Goal: Task Accomplishment & Management: Manage account settings

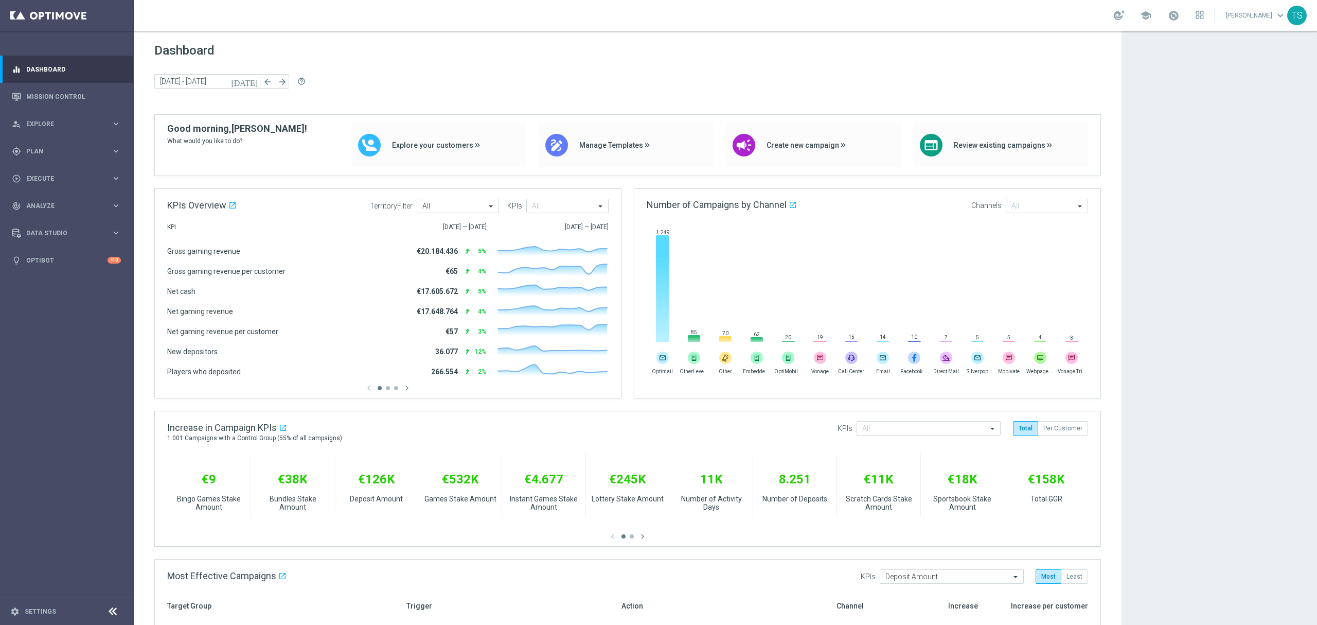
click at [254, 84] on icon "[DATE]" at bounding box center [245, 81] width 28 height 9
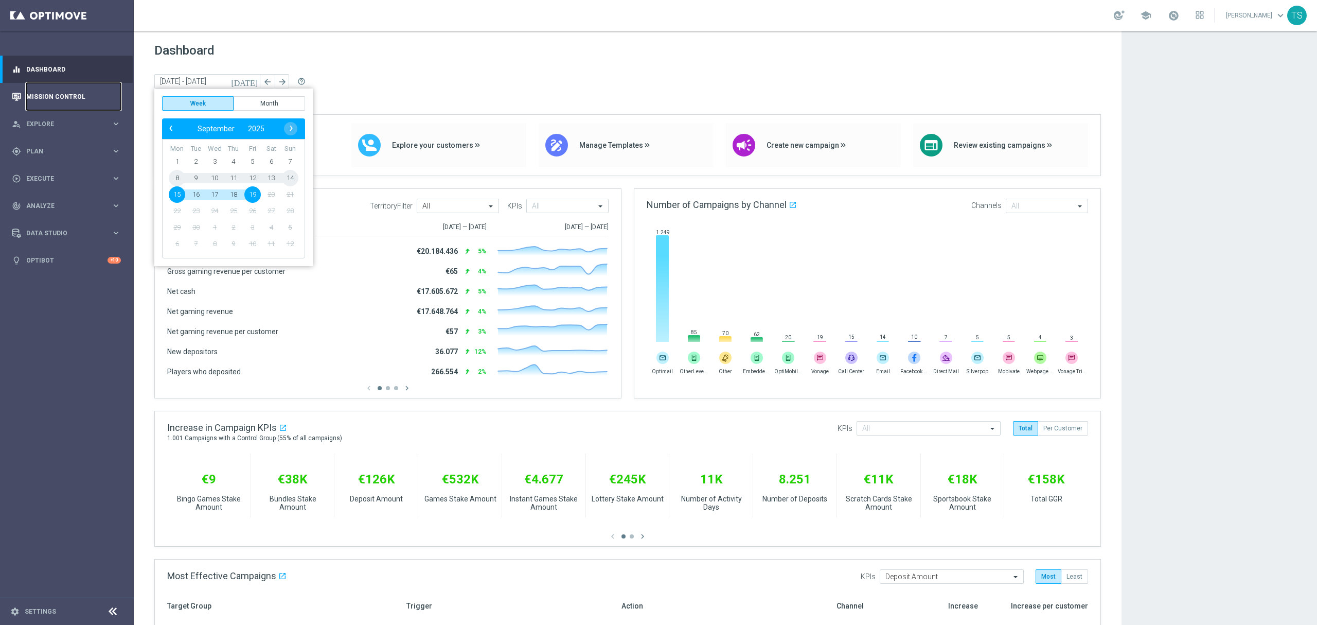
click at [31, 96] on link "Mission Control" at bounding box center [73, 96] width 95 height 27
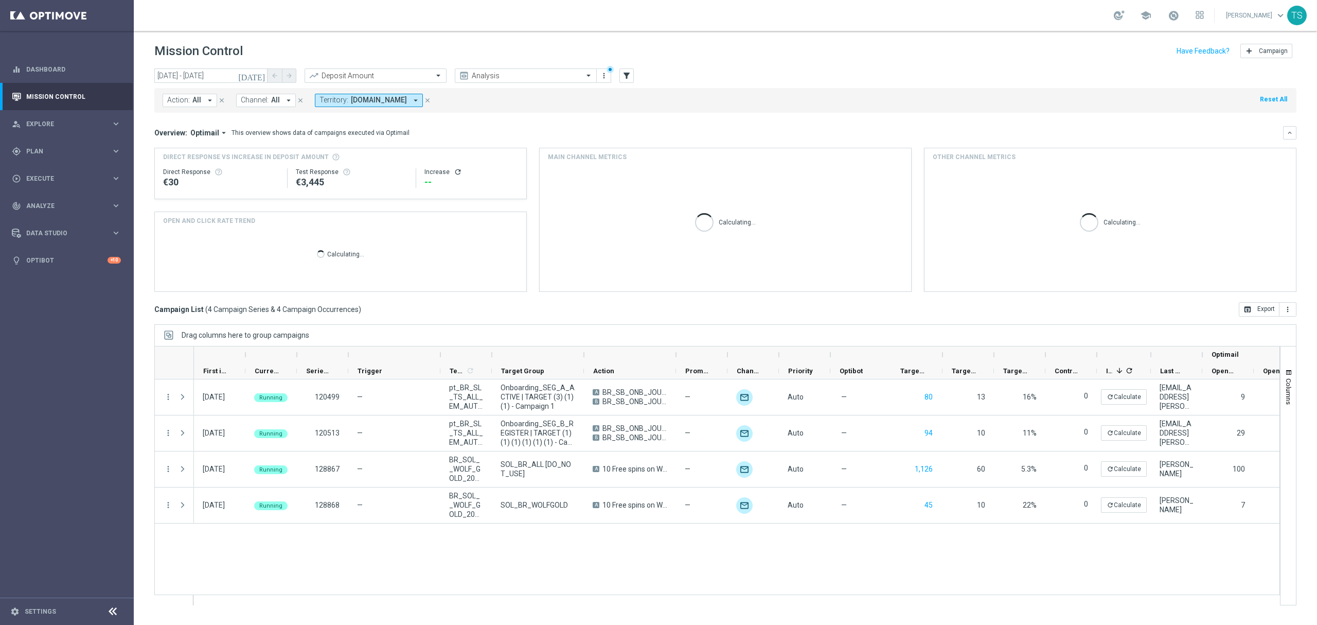
click at [261, 76] on icon "[DATE]" at bounding box center [252, 75] width 28 height 9
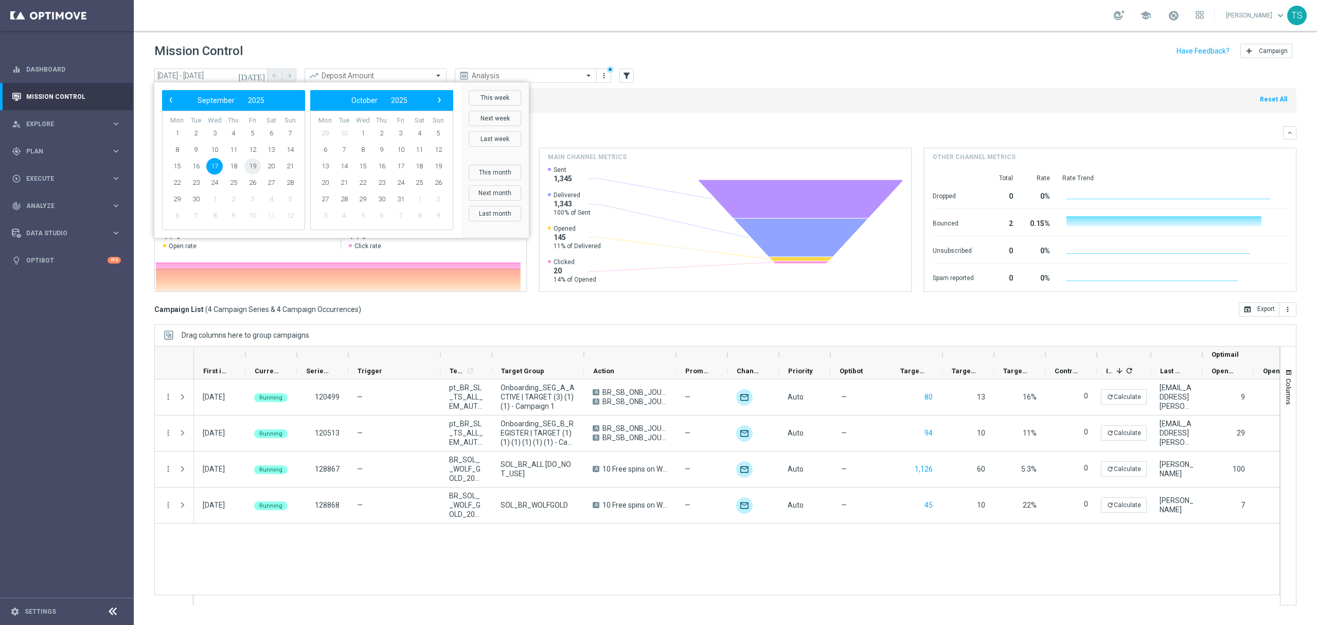
click at [251, 167] on span "19" at bounding box center [252, 166] width 16 height 16
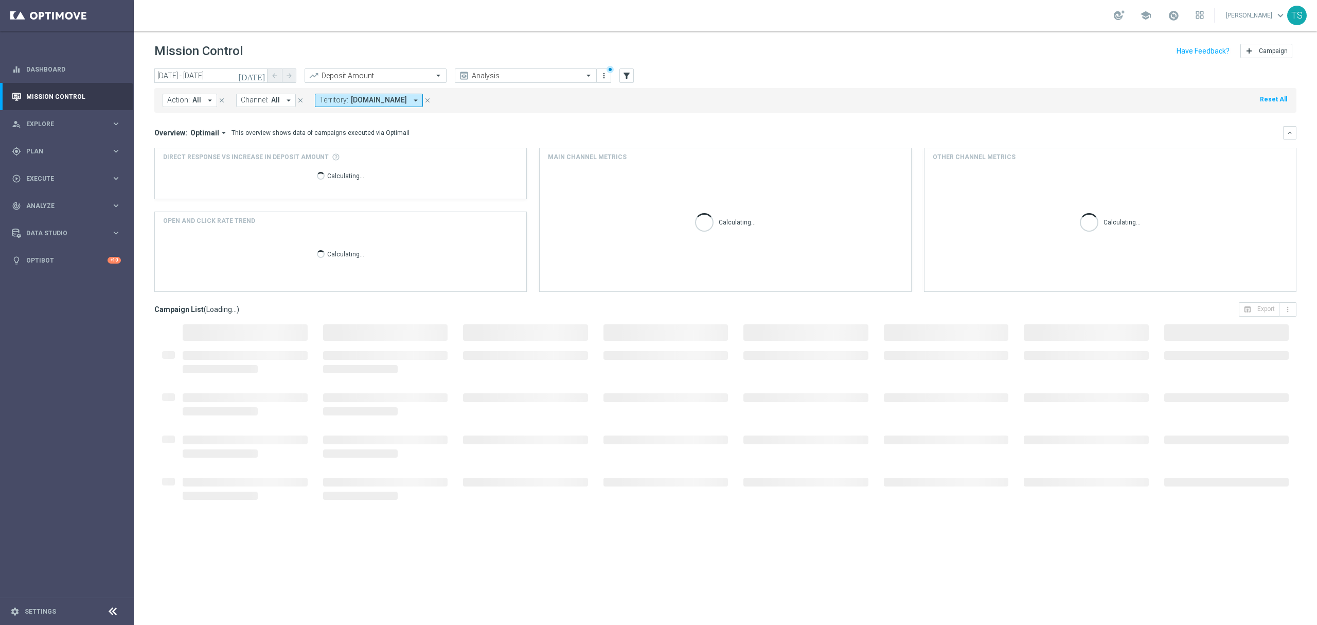
type input "[DATE] - [DATE]"
click at [577, 114] on mini-dashboard "Overview: Optimail arrow_drop_down This overview shows data of campaigns execut…" at bounding box center [725, 207] width 1142 height 189
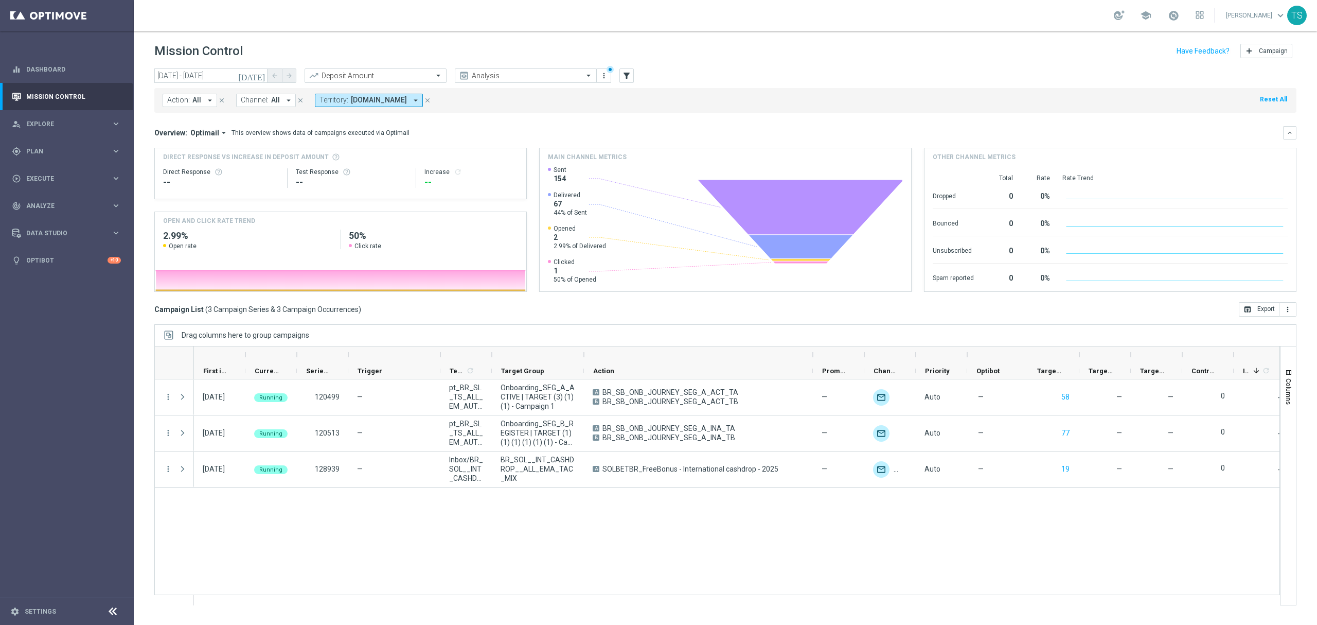
drag, startPoint x: 674, startPoint y: 356, endPoint x: 811, endPoint y: 350, distance: 137.0
click at [811, 350] on div at bounding box center [813, 354] width 4 height 16
drag, startPoint x: 447, startPoint y: 100, endPoint x: 327, endPoint y: 106, distance: 119.5
click at [431, 100] on icon "close" at bounding box center [427, 100] width 7 height 7
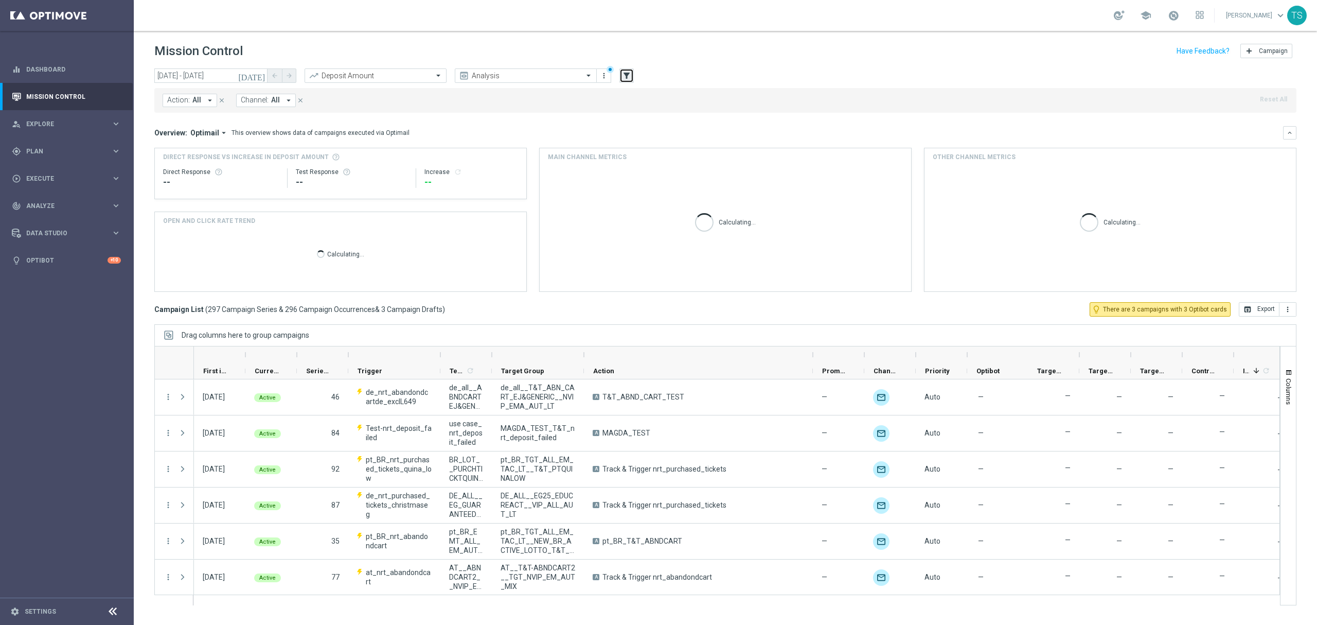
click at [628, 77] on icon "filter_alt" at bounding box center [626, 75] width 9 height 9
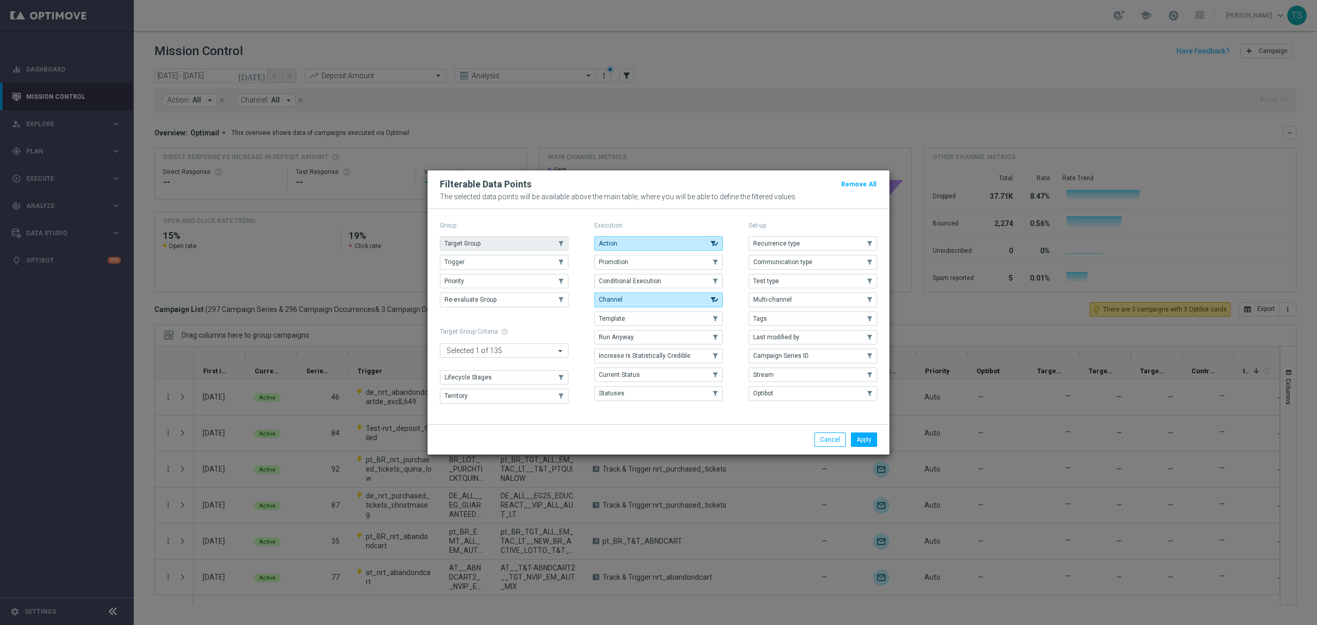
click at [478, 245] on span "Target Group" at bounding box center [462, 243] width 36 height 7
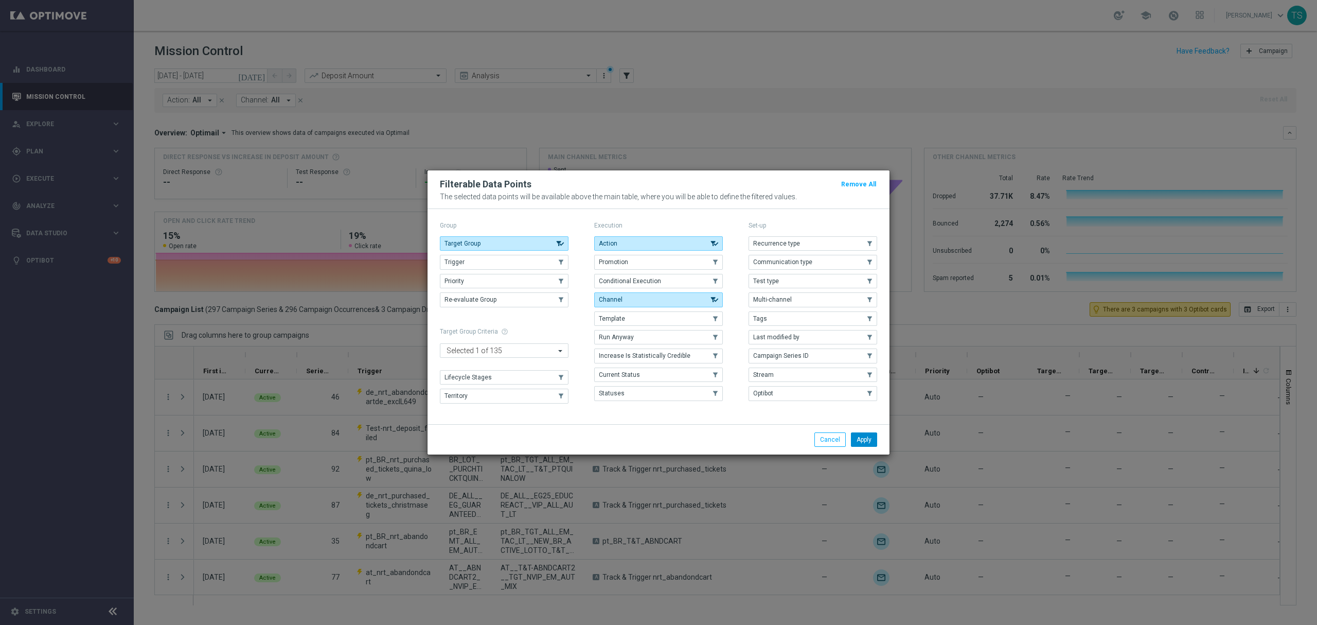
click at [863, 438] on button "Apply" at bounding box center [864, 439] width 26 height 14
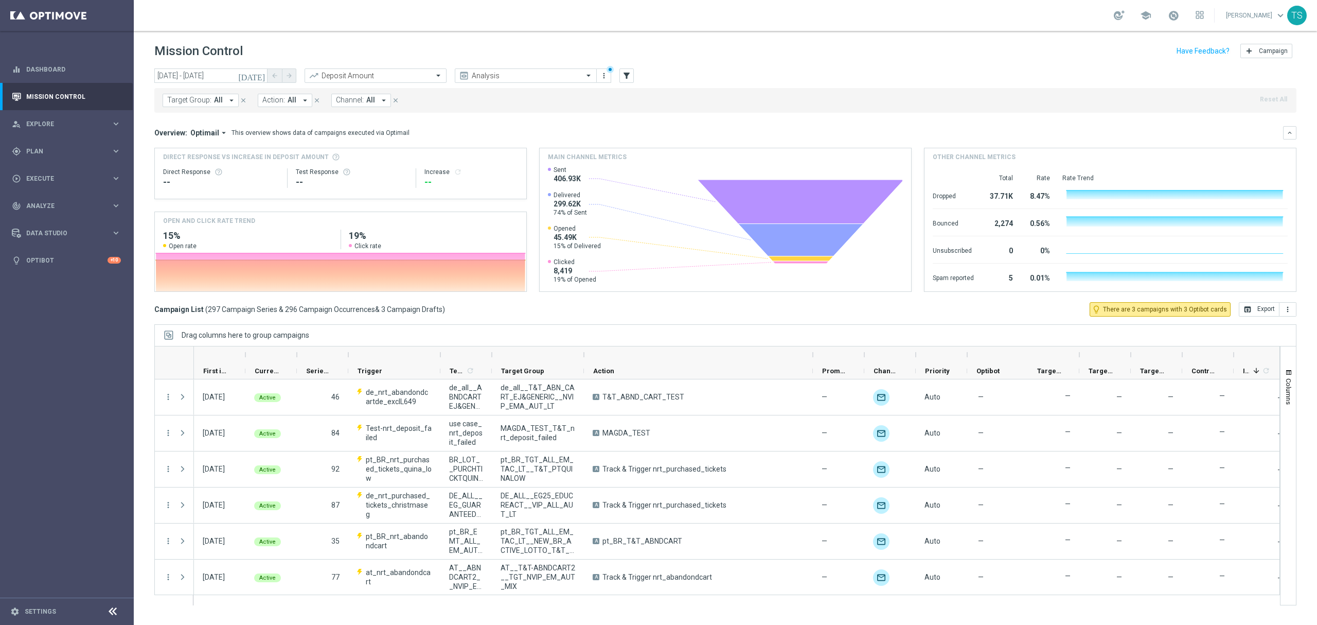
click at [182, 101] on span "Target Group:" at bounding box center [189, 100] width 44 height 9
click at [234, 176] on div "BR_SOL__INT_CASHDROP__ALL_EMA_TAC_MIX" at bounding box center [253, 170] width 170 height 16
type input "BR_SOL__INT_CASHDROP__ALL_EMA_TAC_MIX"
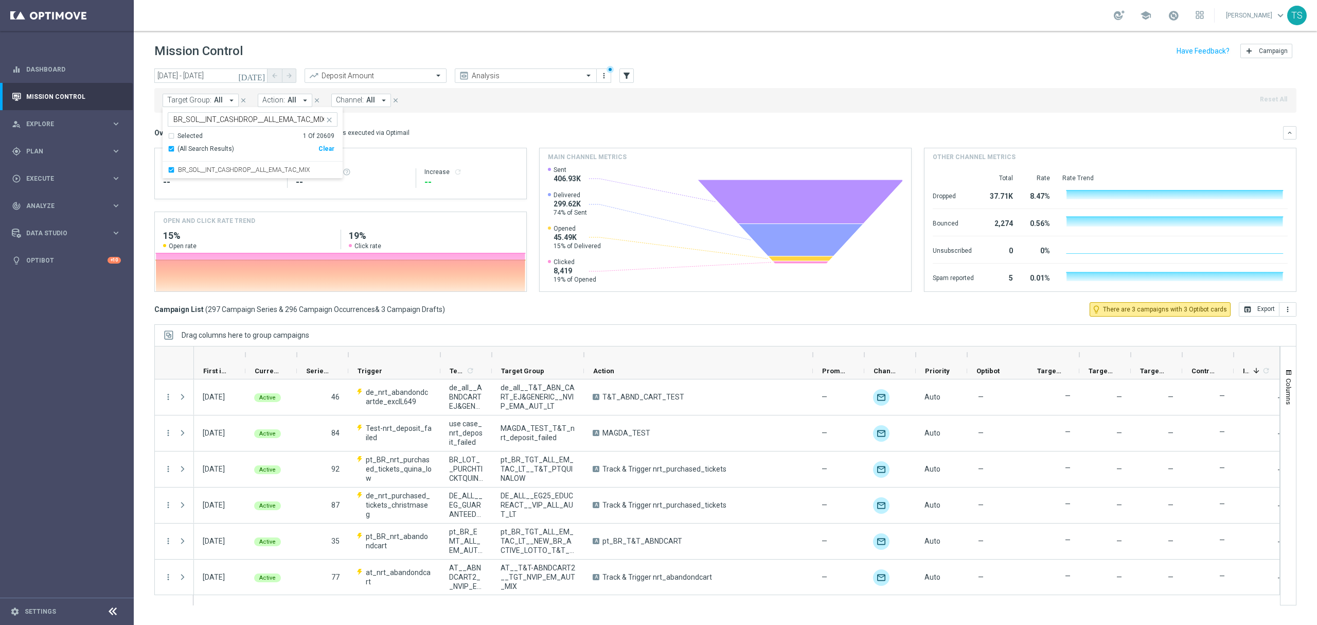
click at [501, 130] on div "Overview: Optimail arrow_drop_down This overview shows data of campaigns execut…" at bounding box center [718, 132] width 1129 height 9
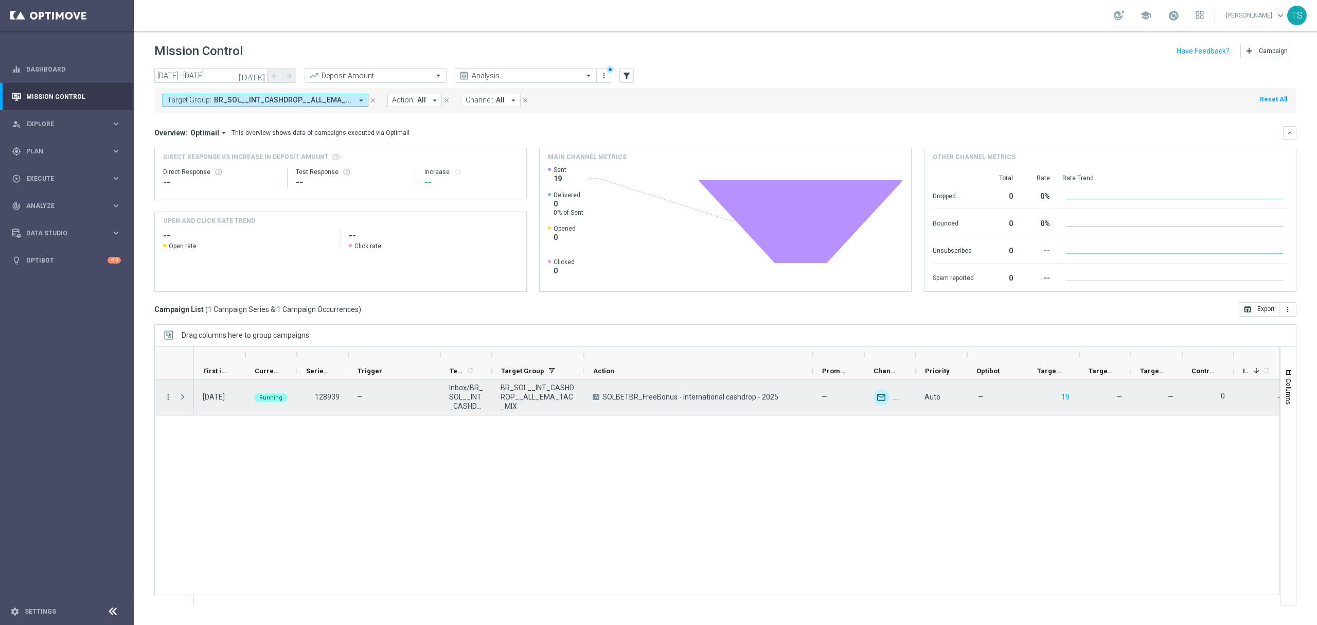
click at [184, 394] on span at bounding box center [182, 397] width 9 height 8
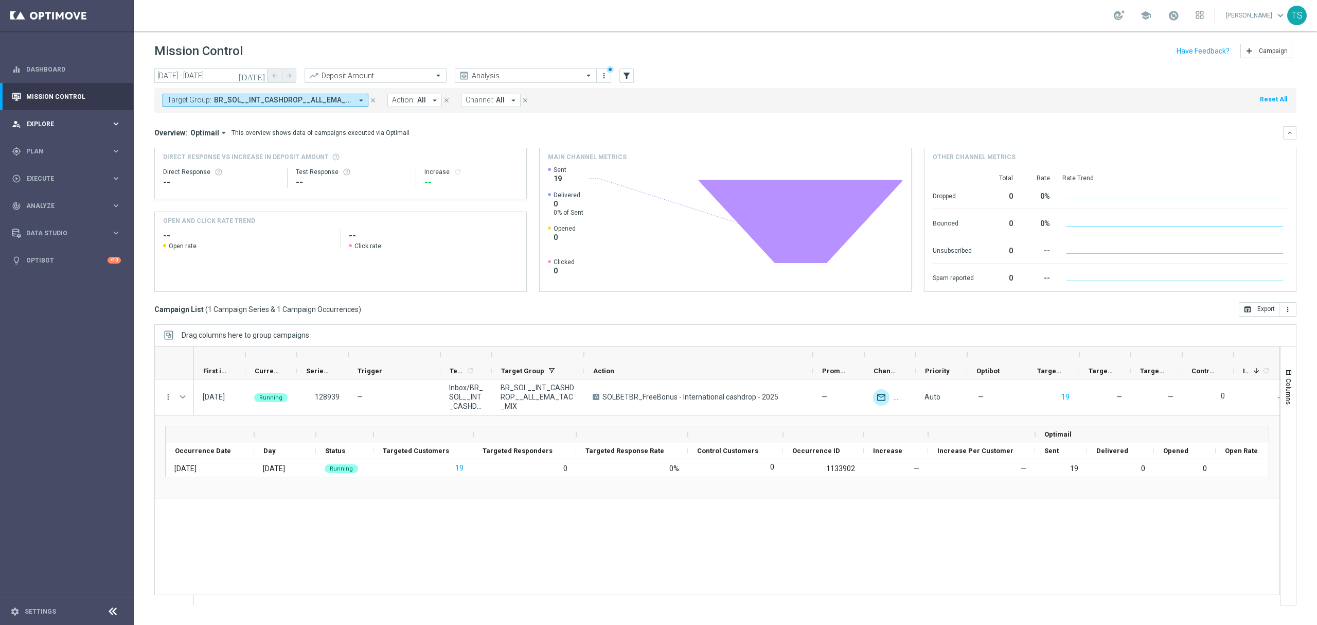
click at [56, 130] on div "person_search Explore keyboard_arrow_right" at bounding box center [66, 123] width 133 height 27
click at [44, 264] on div "gps_fixed Plan keyboard_arrow_right" at bounding box center [66, 274] width 133 height 27
click at [55, 174] on link "Target Groups" at bounding box center [67, 172] width 80 height 8
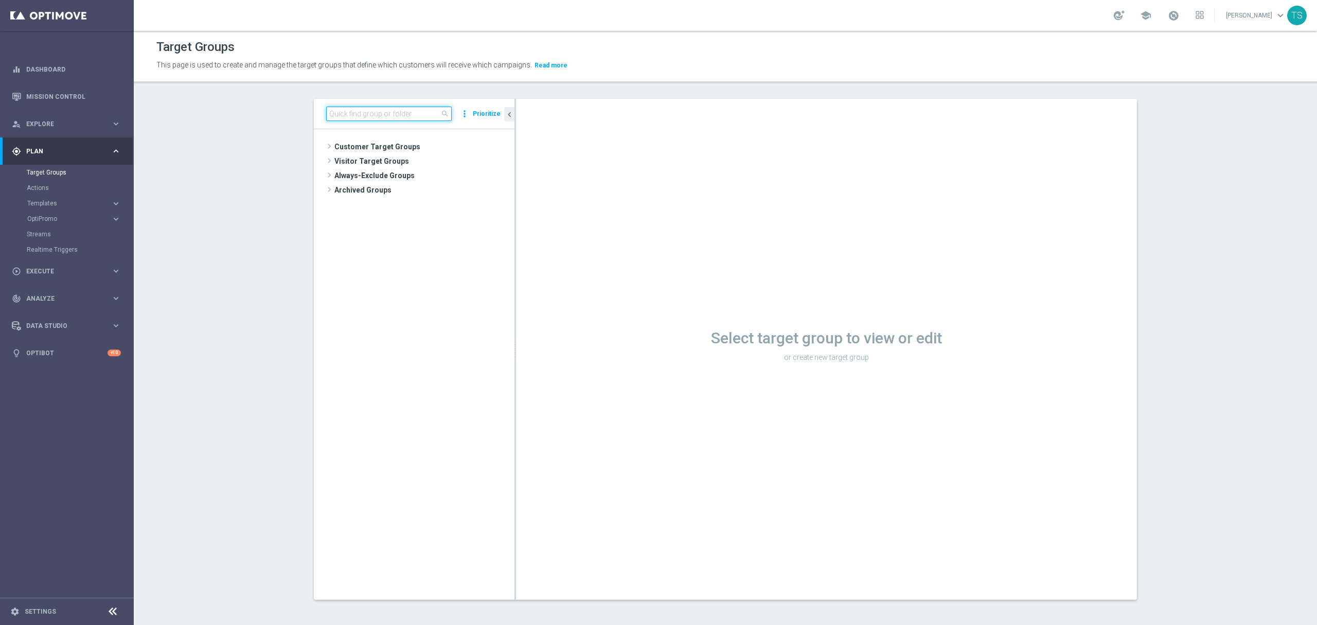
click at [374, 108] on input at bounding box center [389, 113] width 126 height 14
paste input "BR_SOL__INT_CASHDROP__ALL_EMA_TAC_MIX"
type input "BR_SOL__INT_CASHDROP__ALL_EMA_TAC_MIX"
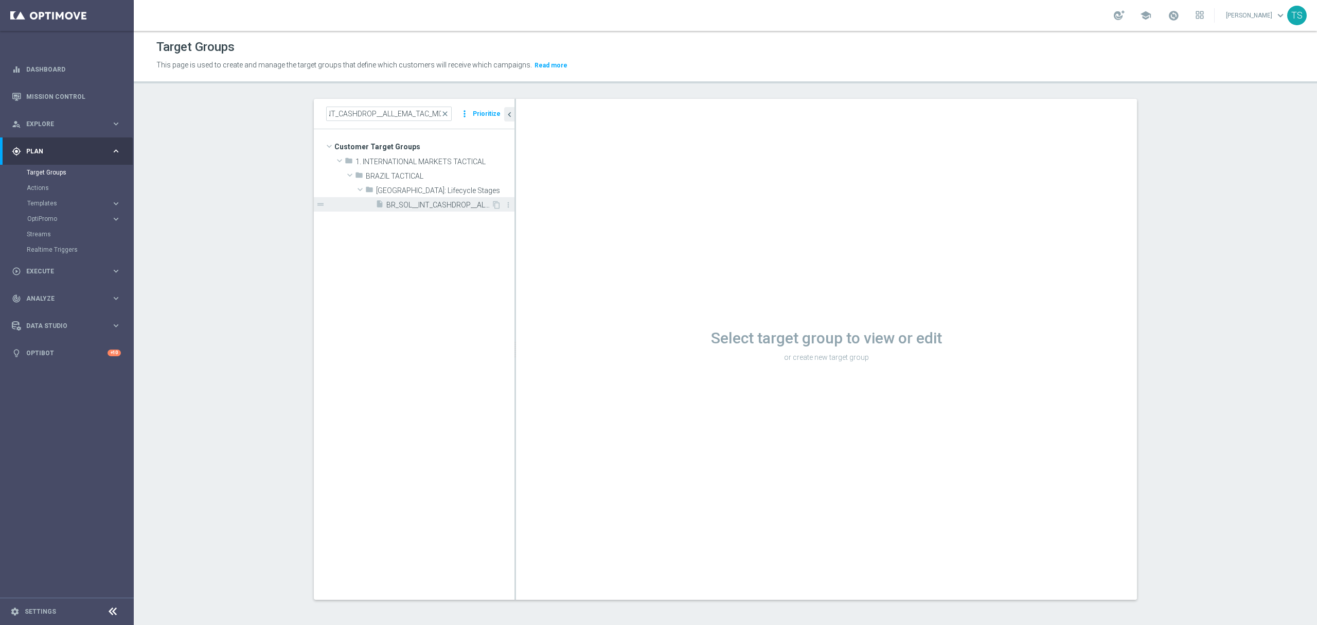
click at [435, 206] on span "BR_SOL__INT_CASHDROP__ALL_EMA_TAC_MIX" at bounding box center [438, 205] width 105 height 9
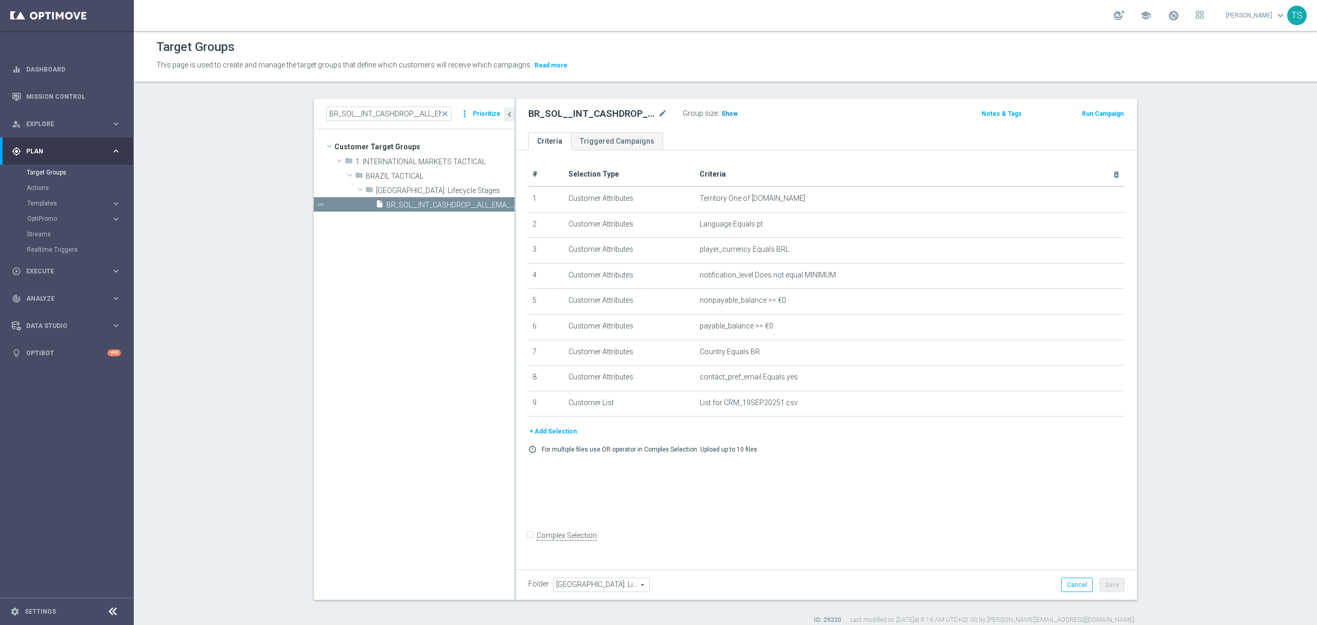
click at [725, 114] on span "Show" at bounding box center [729, 113] width 16 height 7
drag, startPoint x: 717, startPoint y: 404, endPoint x: 778, endPoint y: 404, distance: 60.7
click at [778, 404] on span "List for CRM_19SEP20251.csv" at bounding box center [893, 402] width 387 height 9
click at [558, 437] on button "+ Add Selection" at bounding box center [552, 430] width 49 height 11
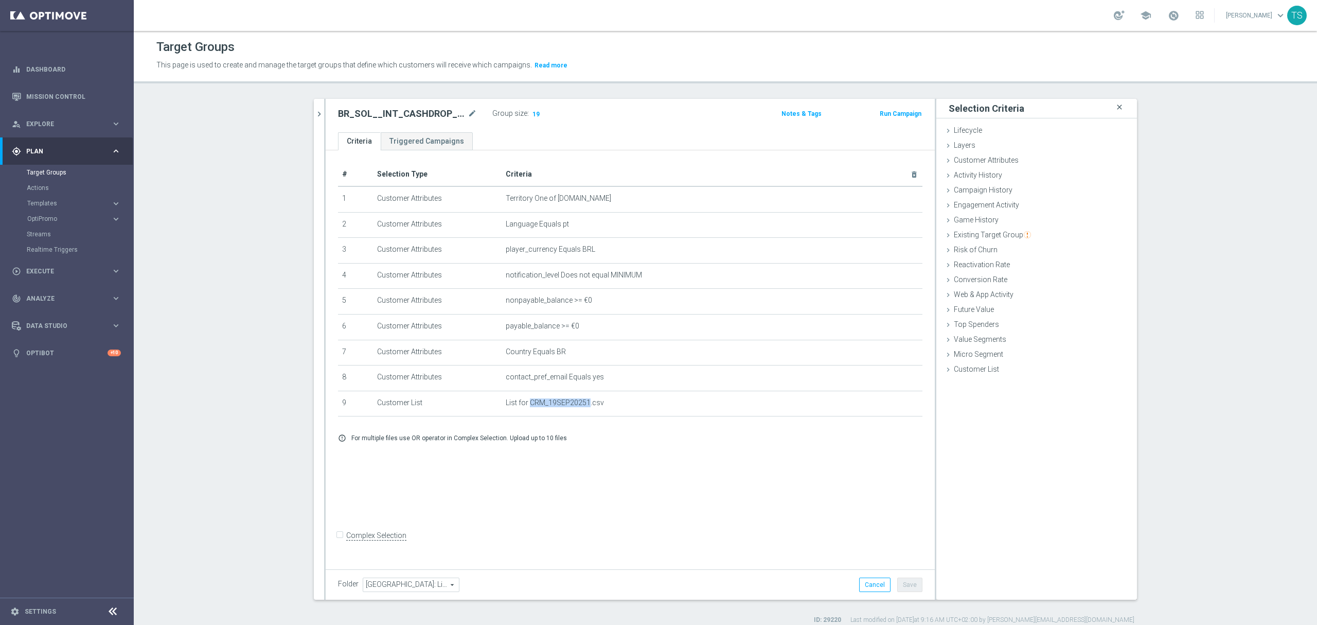
click at [1114, 108] on icon "close" at bounding box center [1119, 107] width 10 height 14
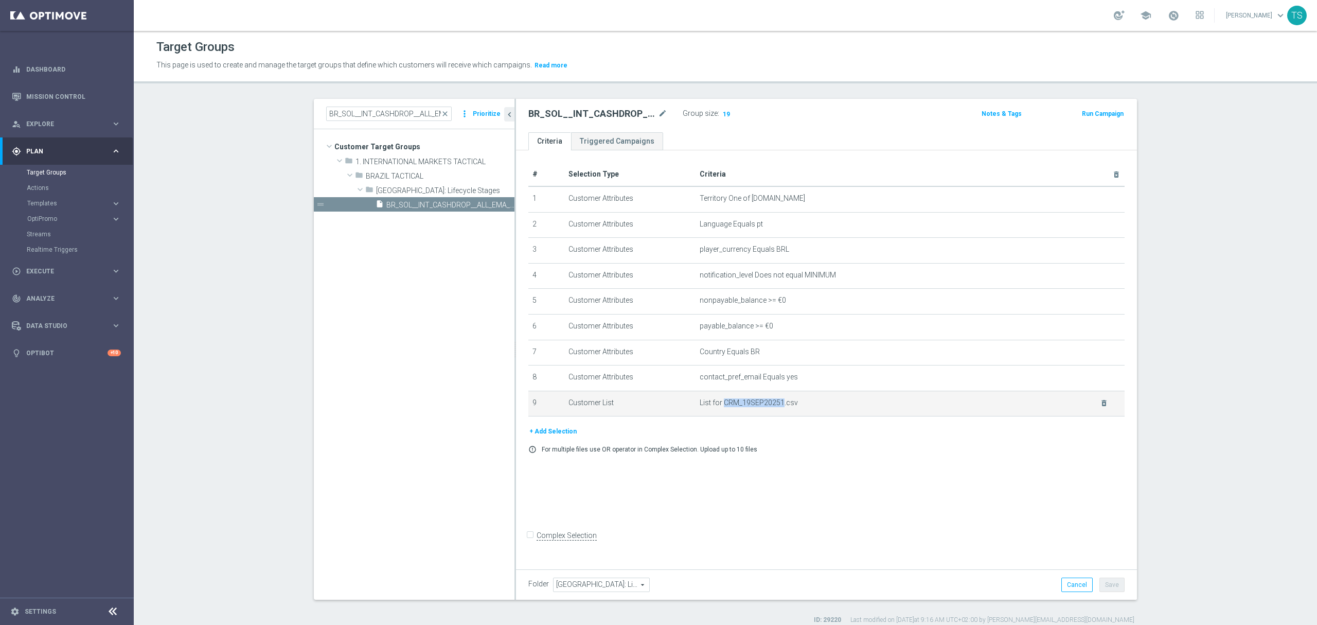
click at [735, 406] on span "List for CRM_19SEP20251.csv" at bounding box center [893, 402] width 387 height 9
drag, startPoint x: 717, startPoint y: 406, endPoint x: 776, endPoint y: 403, distance: 59.2
click at [776, 403] on span "List for CRM_19SEP20251.csv" at bounding box center [893, 402] width 387 height 9
copy span "CRM_19SEP20251"
click at [70, 64] on link "Dashboard" at bounding box center [73, 69] width 95 height 27
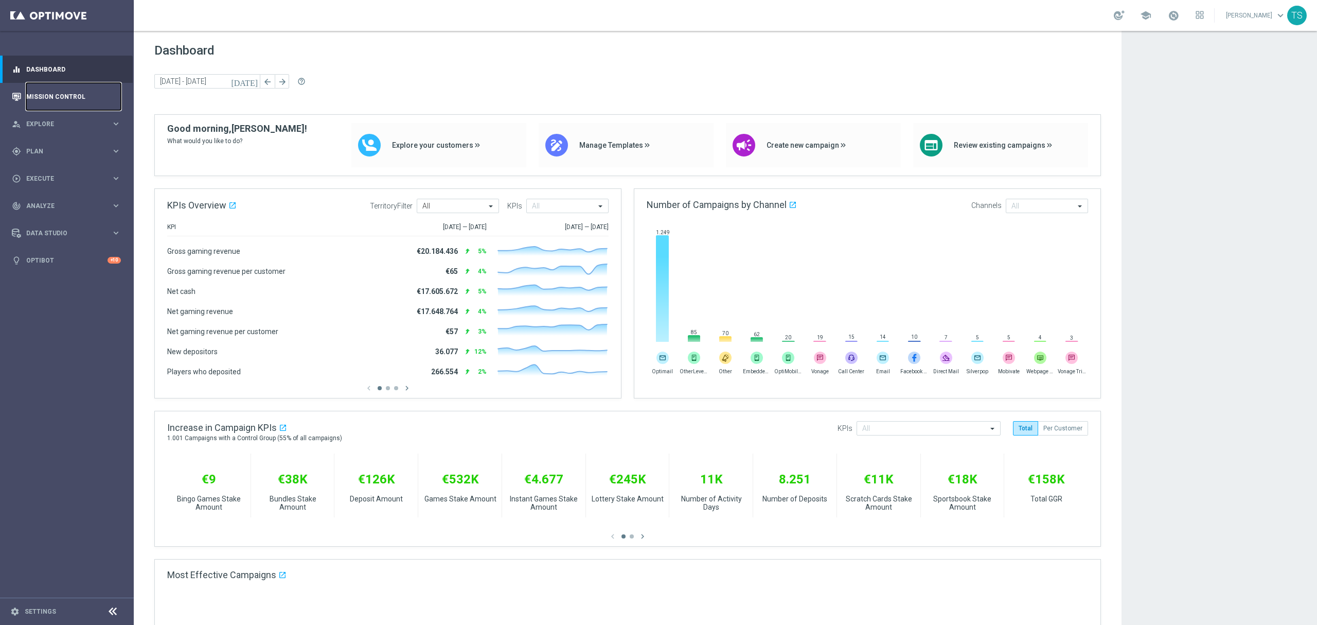
click at [56, 108] on link "Mission Control" at bounding box center [73, 96] width 95 height 27
